Goal: Task Accomplishment & Management: Complete application form

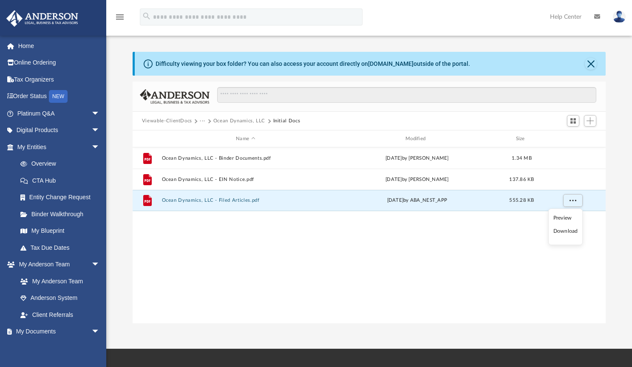
scroll to position [187, 467]
click at [34, 48] on link "Home" at bounding box center [59, 45] width 107 height 17
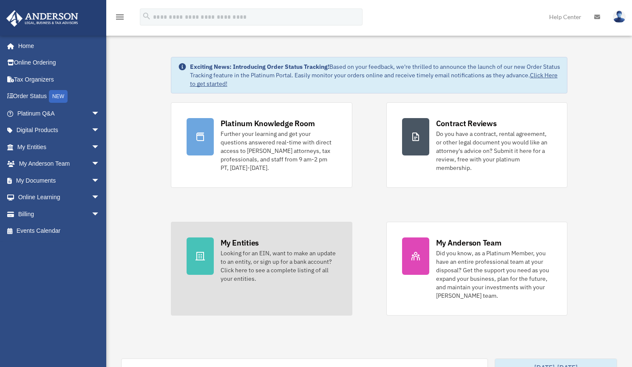
click at [237, 246] on div "My Entities" at bounding box center [240, 243] width 38 height 11
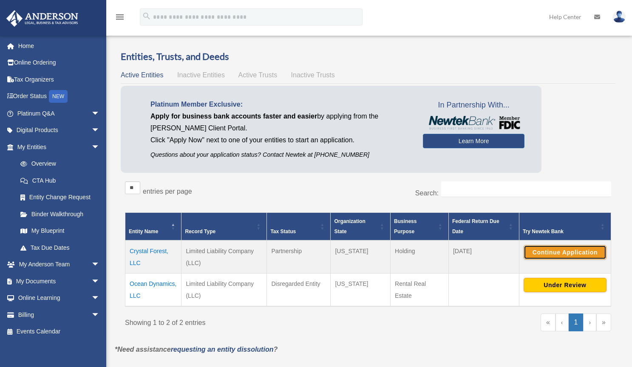
click at [554, 251] on button "Continue Application" at bounding box center [565, 252] width 83 height 14
